Goal: Transaction & Acquisition: Purchase product/service

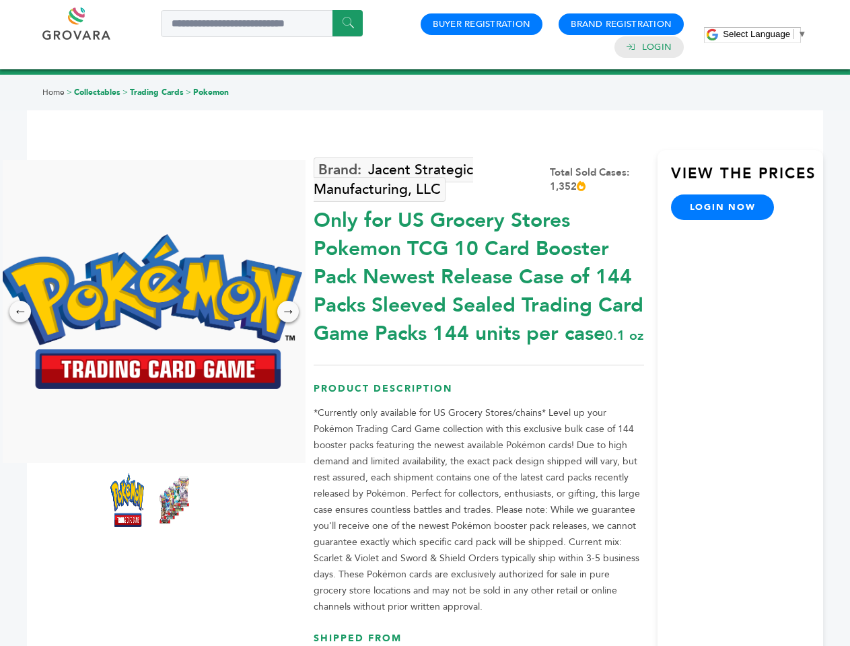
click at [764, 34] on span "Select Language" at bounding box center [756, 34] width 67 height 10
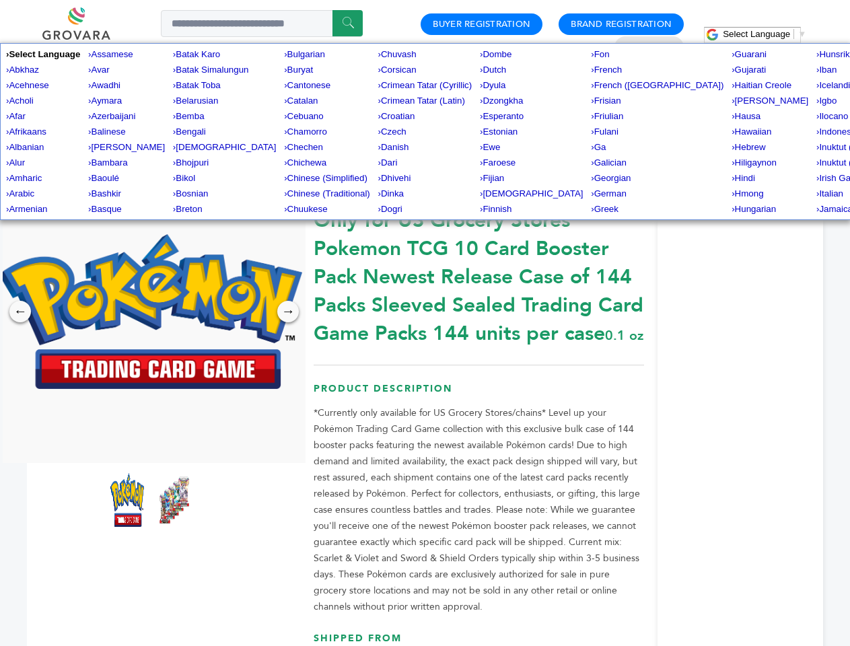
click at [151, 312] on img at bounding box center [150, 311] width 303 height 155
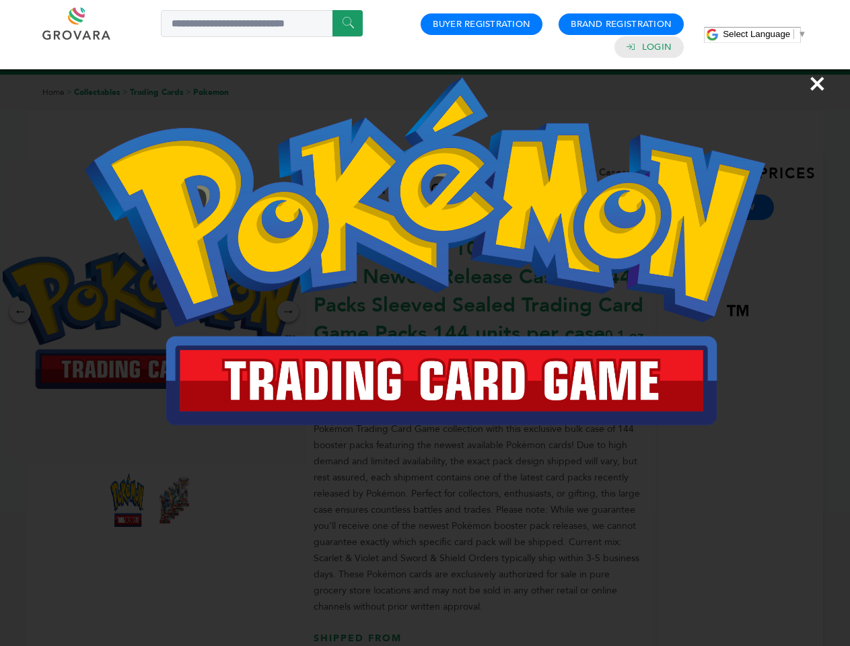
click at [20, 312] on div "×" at bounding box center [425, 323] width 850 height 646
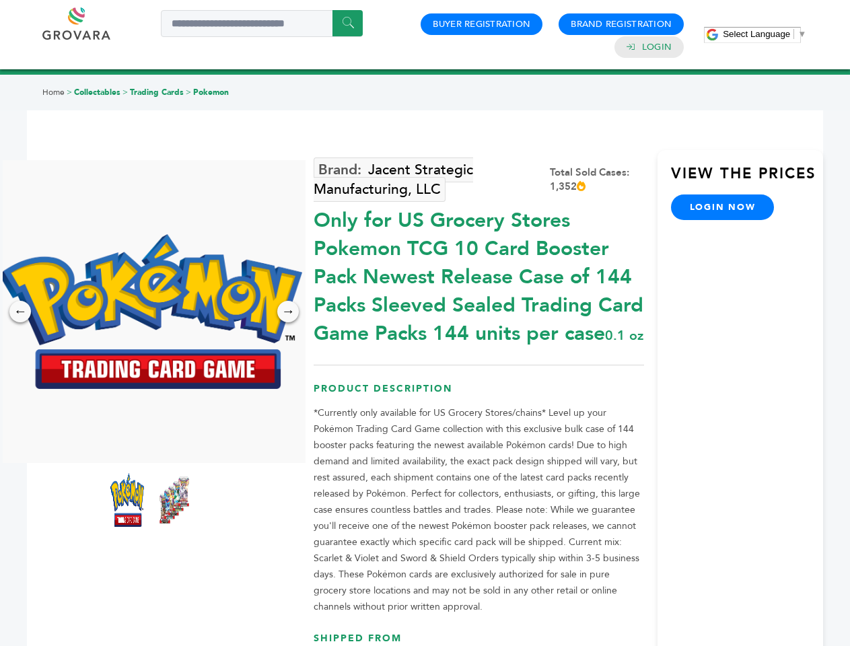
click at [288, 312] on div "→" at bounding box center [288, 312] width 22 height 22
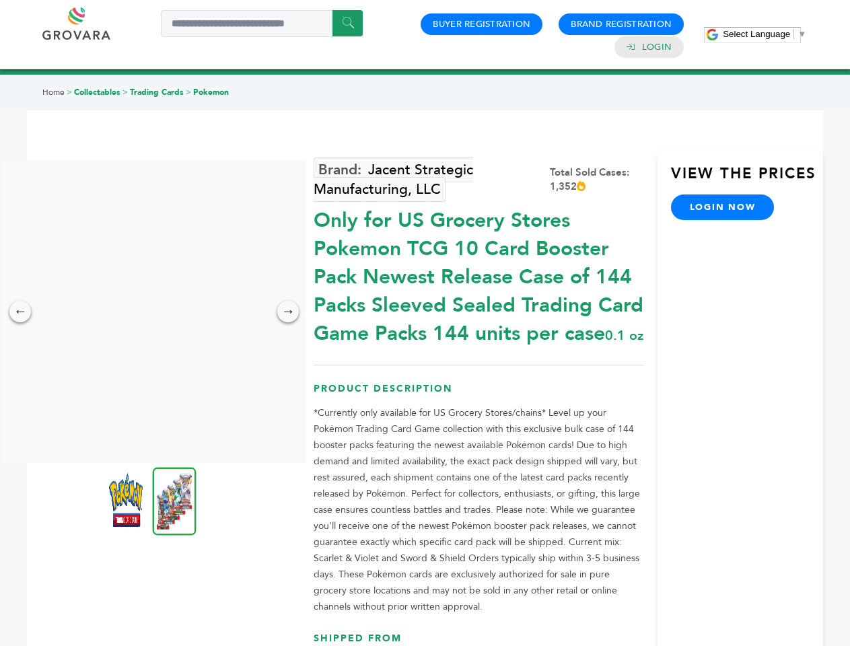
click at [127, 500] on img at bounding box center [126, 500] width 34 height 54
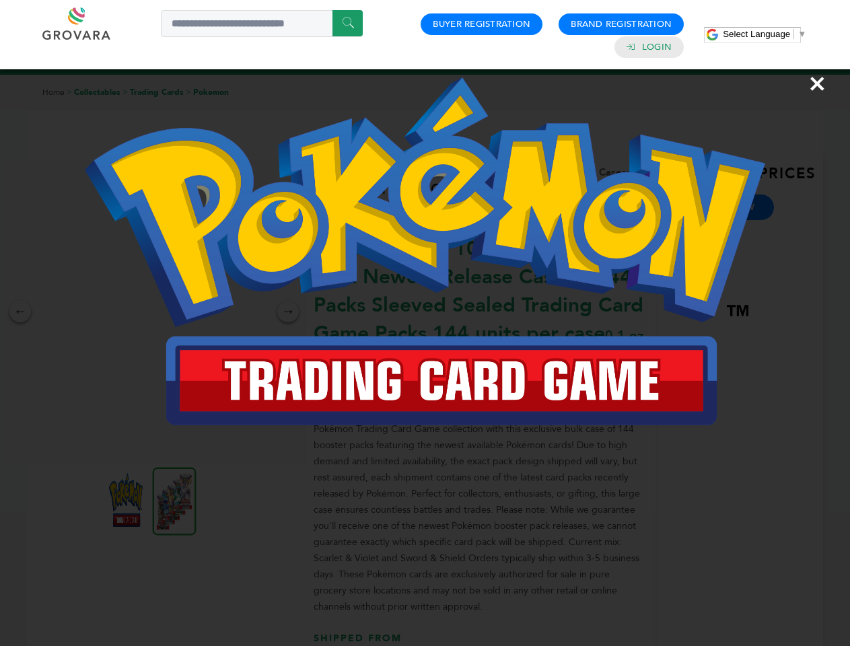
click at [174, 500] on div "×" at bounding box center [425, 323] width 850 height 646
